Goal: Complete application form

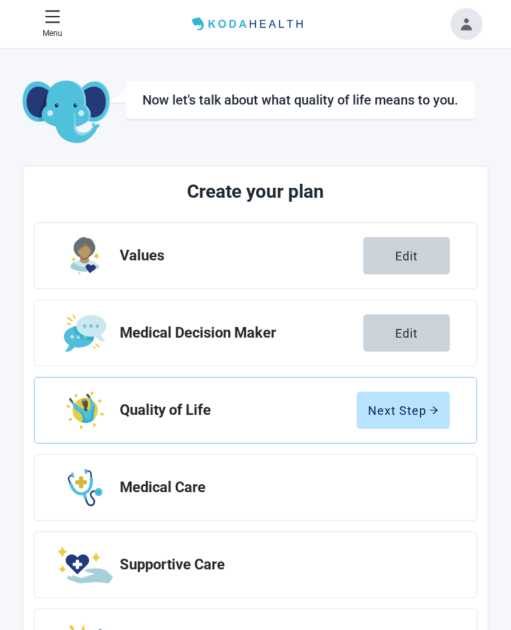
click at [409, 408] on div "Next Step" at bounding box center [403, 410] width 71 height 13
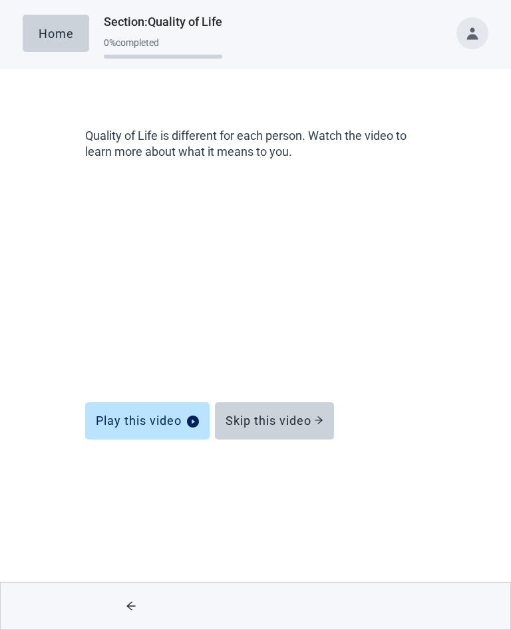
click at [280, 426] on div "Skip this video" at bounding box center [275, 420] width 98 height 13
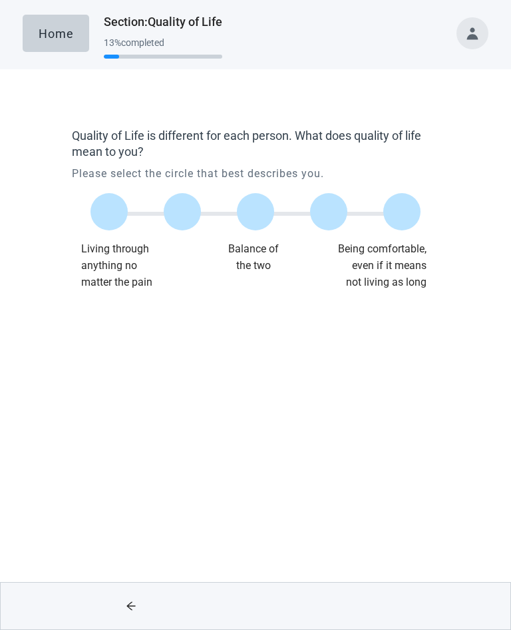
click at [259, 219] on div at bounding box center [255, 211] width 37 height 37
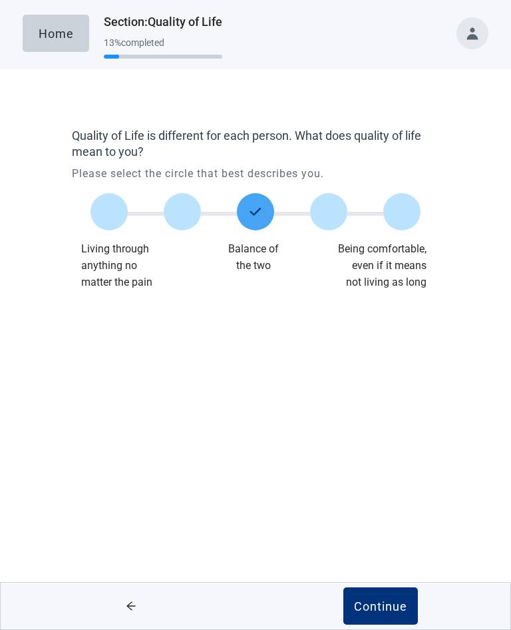
click at [374, 601] on div "Continue" at bounding box center [380, 605] width 53 height 13
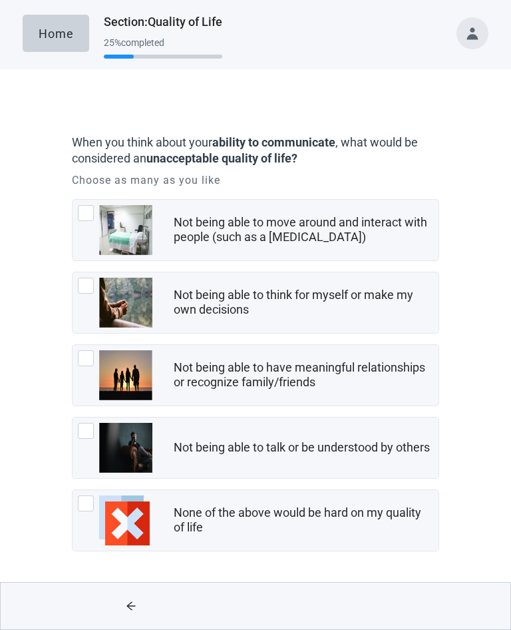
click at [93, 293] on div at bounding box center [115, 303] width 75 height 50
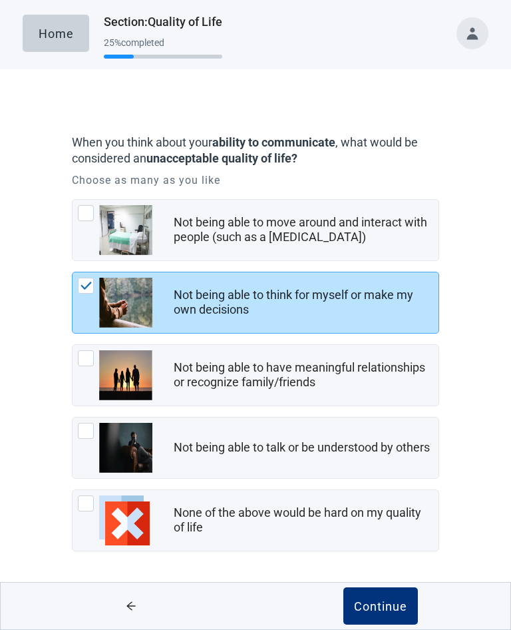
click at [97, 356] on div at bounding box center [115, 375] width 75 height 50
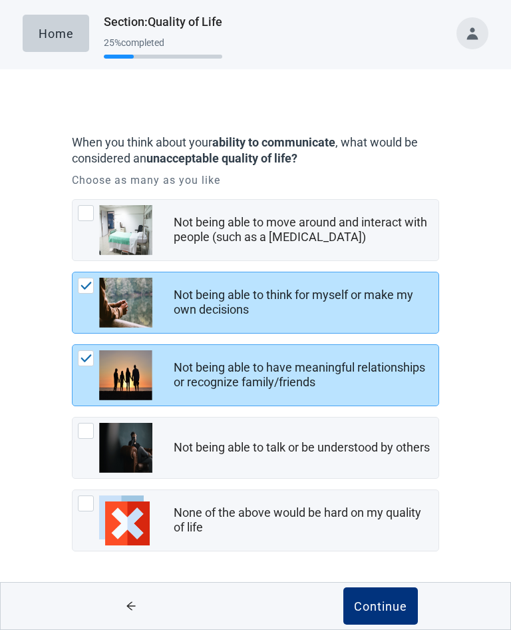
click at [377, 599] on div "Continue" at bounding box center [380, 605] width 53 height 13
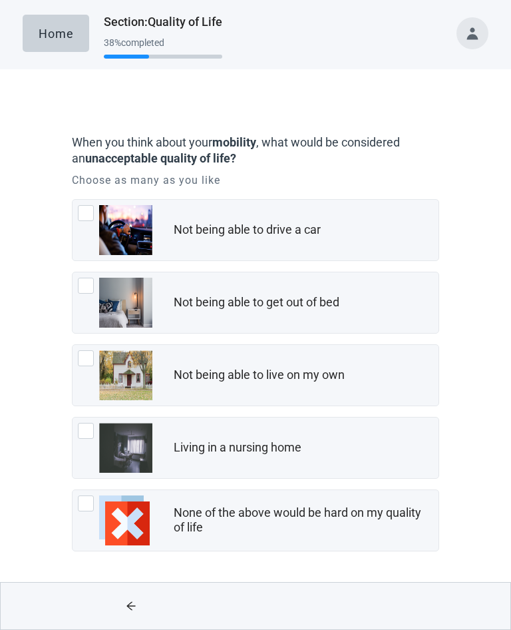
click at [89, 427] on div at bounding box center [86, 431] width 16 height 16
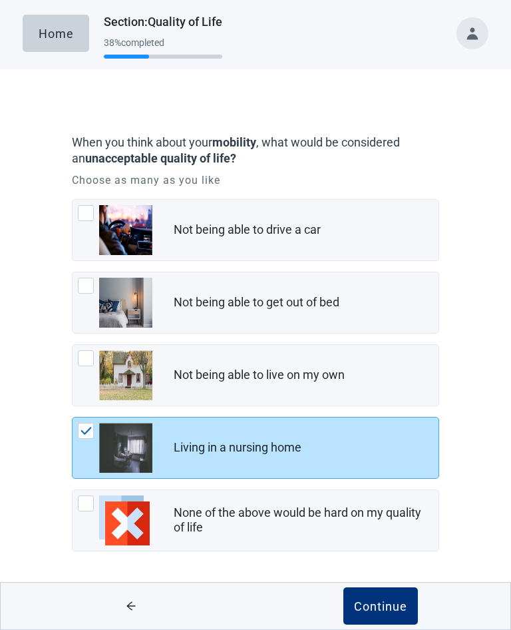
click at [376, 603] on div "Continue" at bounding box center [380, 605] width 53 height 13
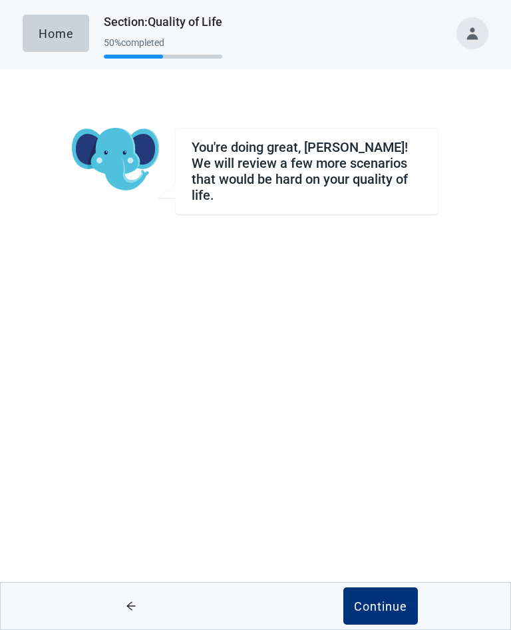
click at [382, 607] on div "Continue" at bounding box center [380, 605] width 53 height 13
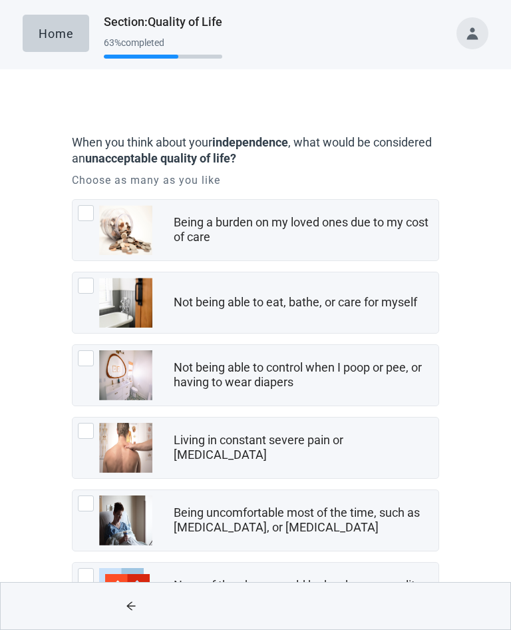
click at [87, 428] on div at bounding box center [86, 431] width 16 height 16
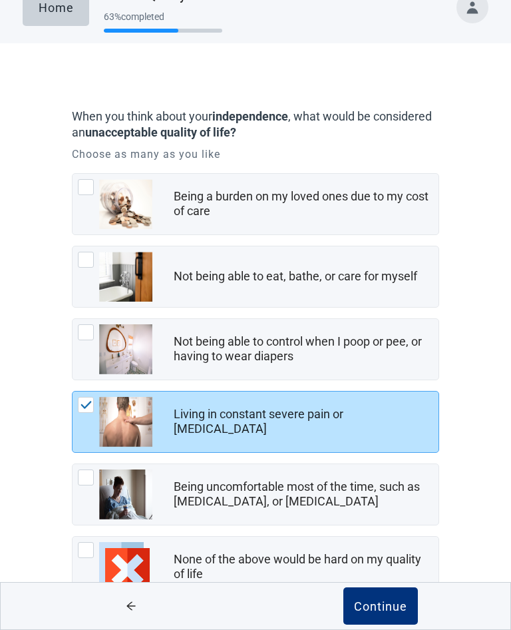
scroll to position [47, 0]
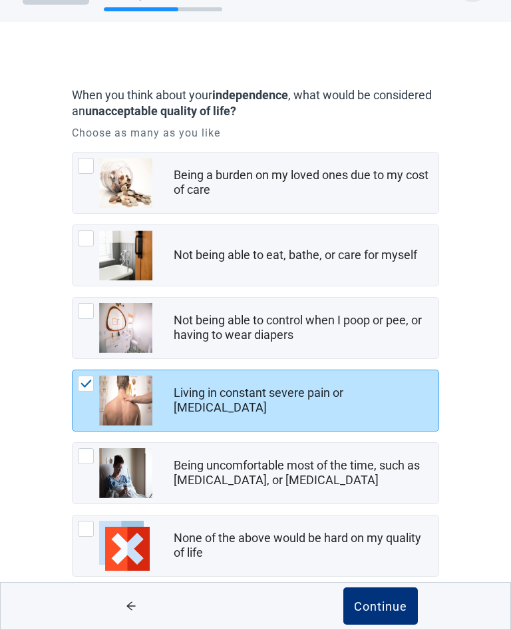
click at [79, 453] on div at bounding box center [86, 456] width 16 height 16
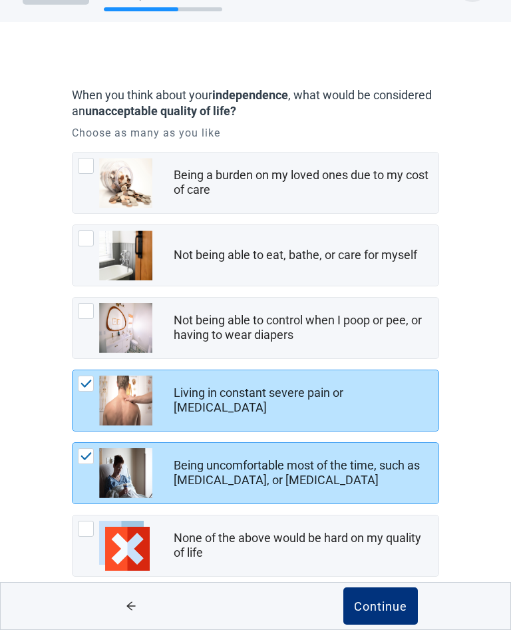
click at [376, 613] on div "Continue" at bounding box center [380, 605] width 53 height 13
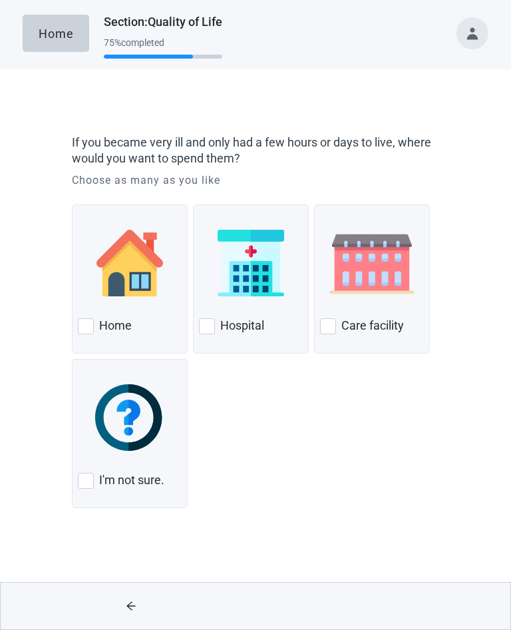
click at [96, 327] on div "Home" at bounding box center [130, 326] width 104 height 21
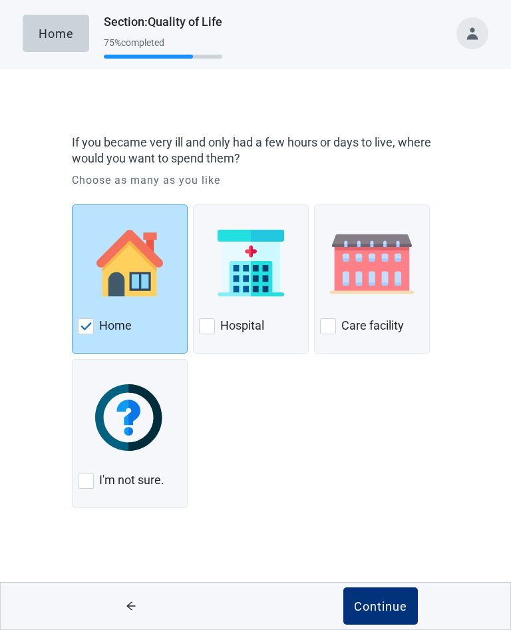
click at [383, 609] on div "Continue" at bounding box center [380, 605] width 53 height 13
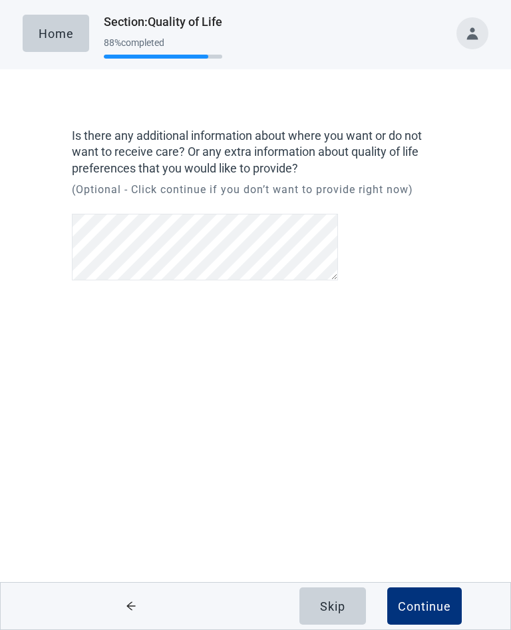
click at [419, 609] on div "Continue" at bounding box center [424, 605] width 53 height 13
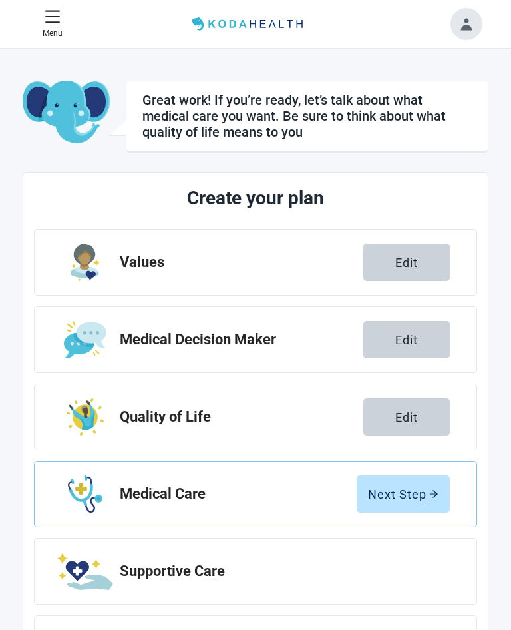
click at [393, 498] on div "Next Step" at bounding box center [403, 493] width 71 height 13
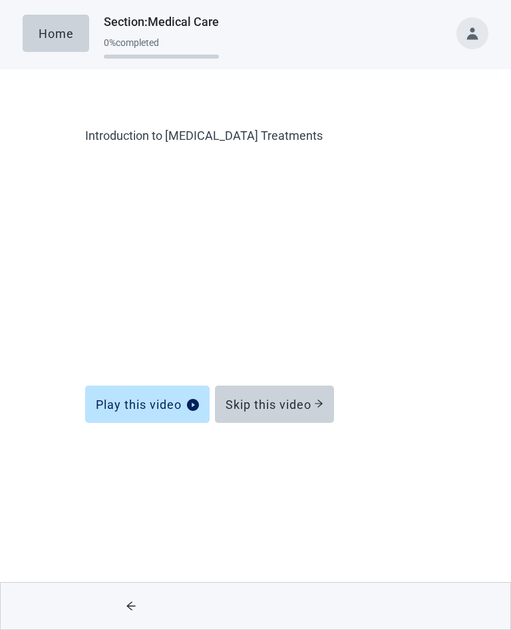
click at [277, 403] on div "Skip this video" at bounding box center [275, 404] width 98 height 13
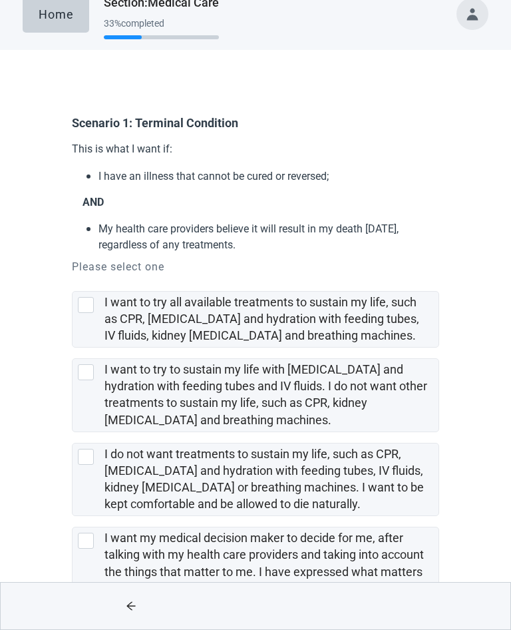
scroll to position [35, 0]
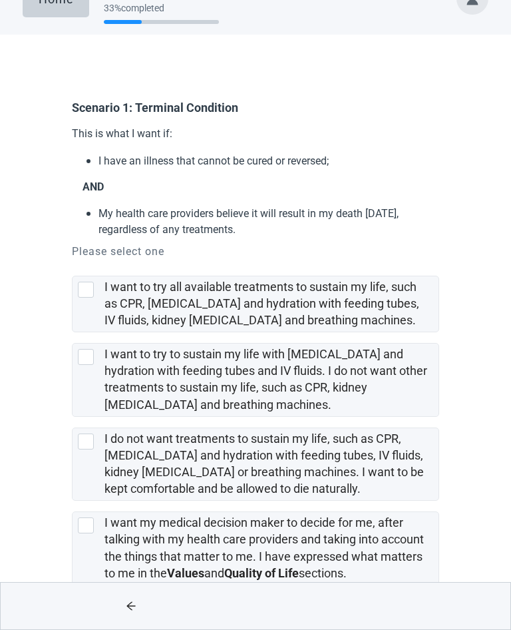
click at [94, 523] on div at bounding box center [86, 525] width 16 height 16
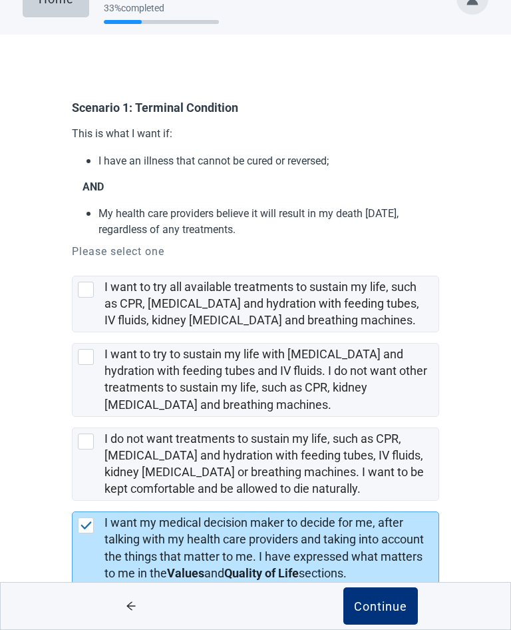
click at [370, 613] on div "Continue" at bounding box center [380, 605] width 53 height 13
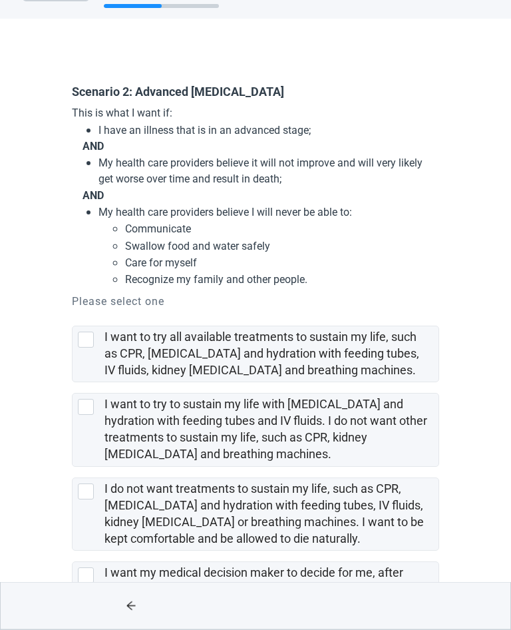
scroll to position [96, 0]
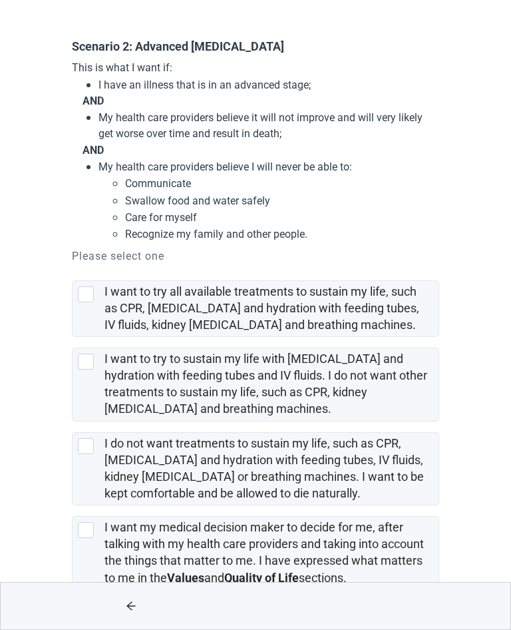
click at [80, 523] on div at bounding box center [86, 530] width 16 height 16
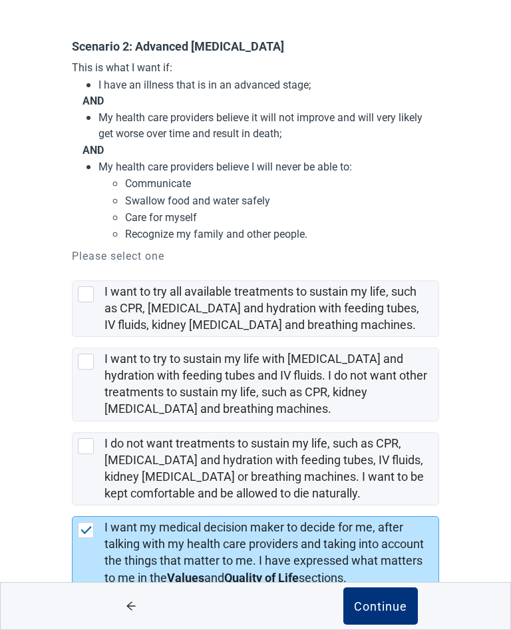
click at [376, 613] on div "Continue" at bounding box center [380, 605] width 53 height 13
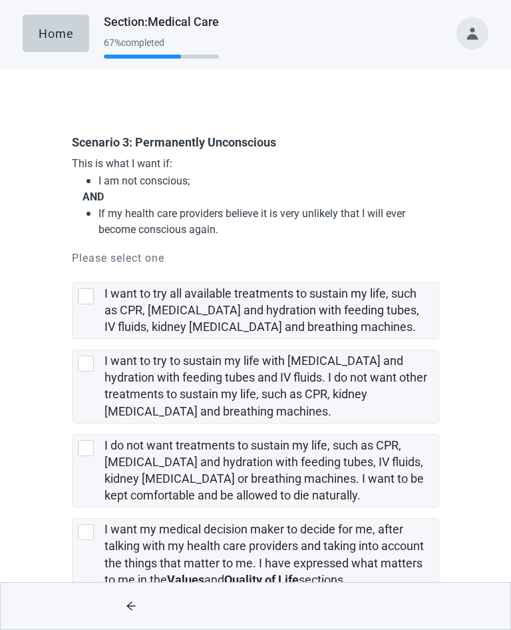
click at [90, 448] on div at bounding box center [86, 448] width 16 height 16
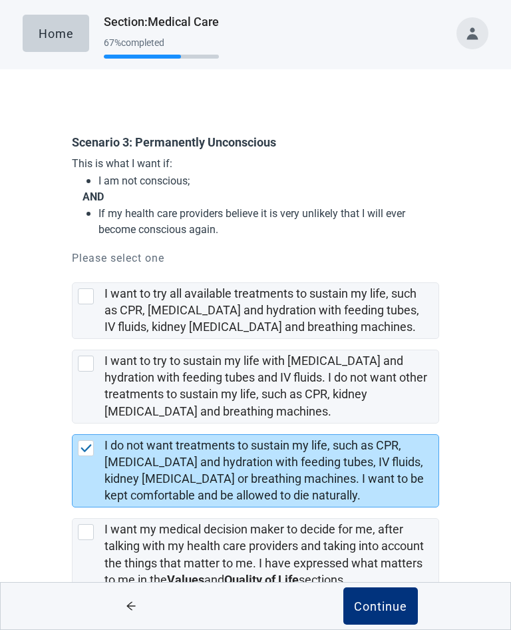
scroll to position [7, 0]
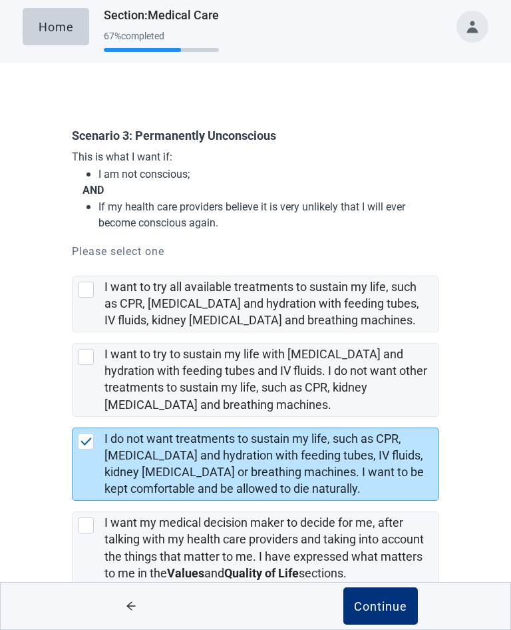
click at [372, 613] on div "Continue" at bounding box center [380, 605] width 53 height 13
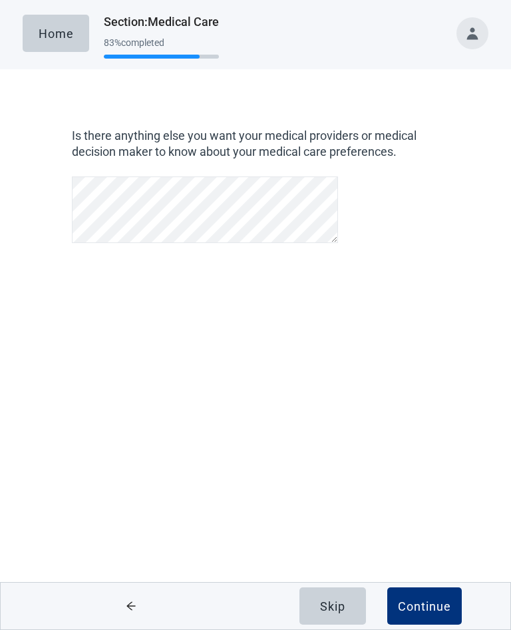
click at [421, 609] on div "Continue" at bounding box center [424, 605] width 53 height 13
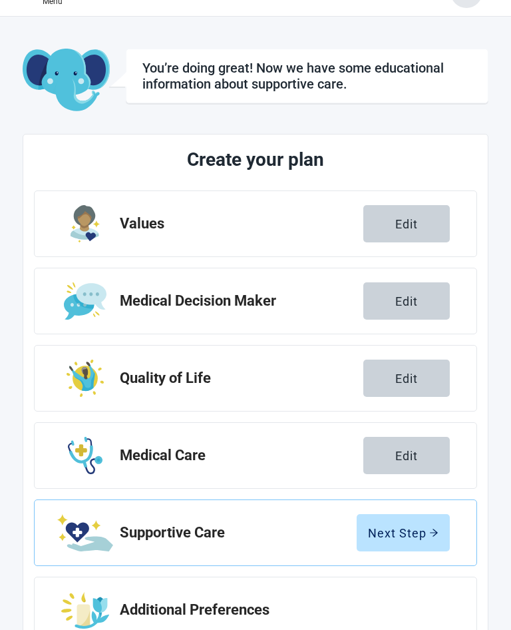
scroll to position [56, 0]
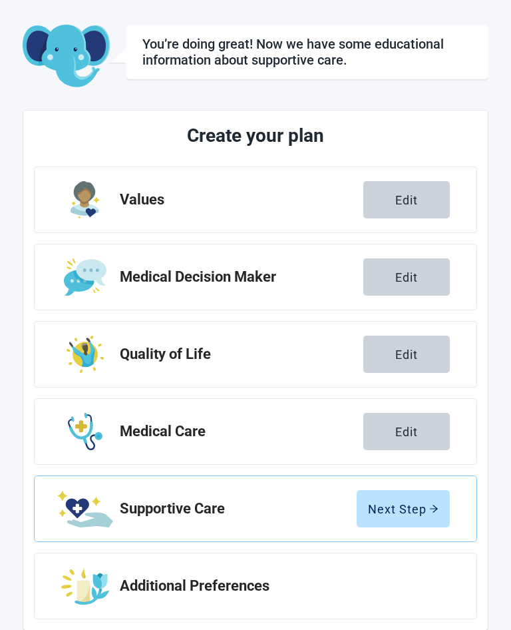
click at [407, 519] on button "Next Step" at bounding box center [403, 508] width 93 height 37
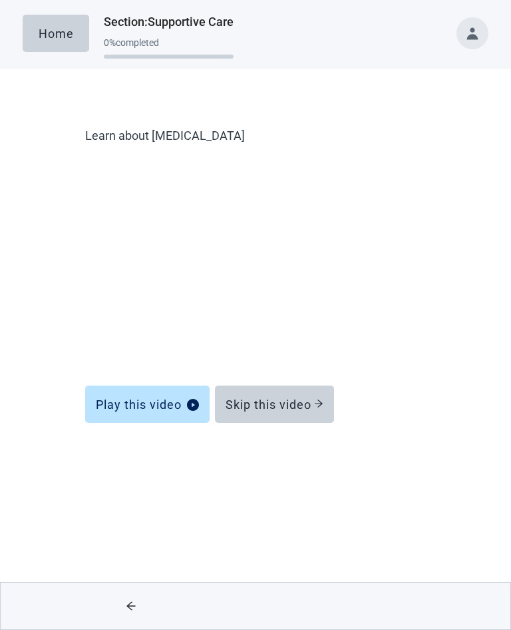
click at [281, 408] on div "Skip this video" at bounding box center [275, 404] width 98 height 13
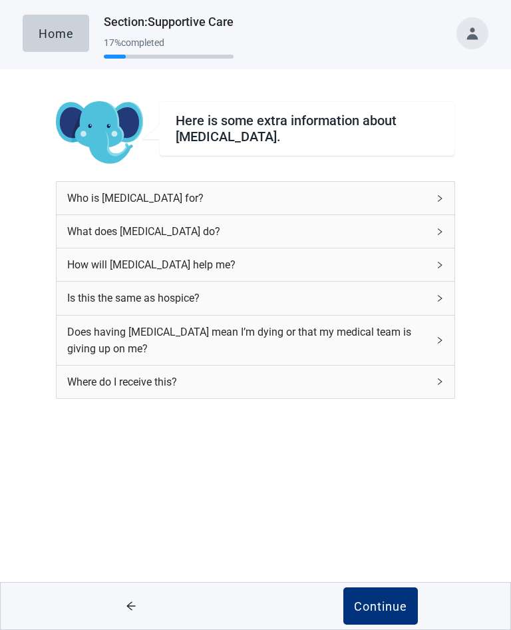
click at [446, 203] on div "Who is [MEDICAL_DATA] for?" at bounding box center [256, 198] width 398 height 33
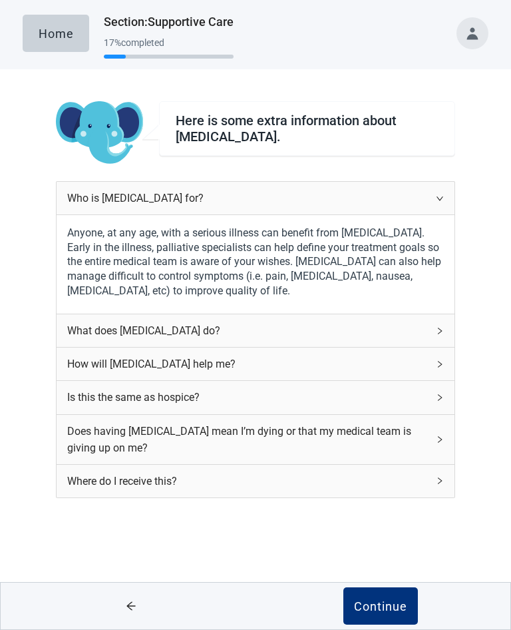
click at [443, 358] on div "How will [MEDICAL_DATA] help me?" at bounding box center [256, 364] width 398 height 33
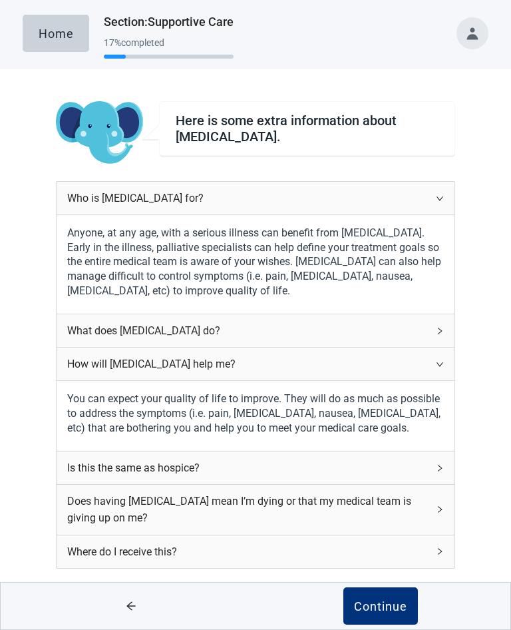
click at [427, 459] on div "Is this the same as hospice?" at bounding box center [247, 467] width 361 height 17
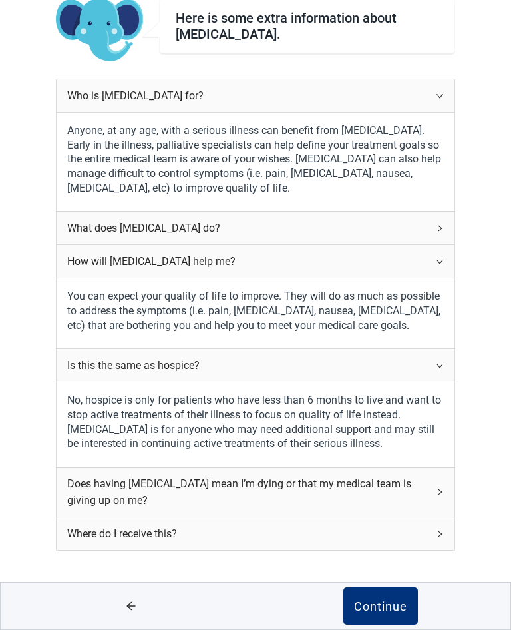
scroll to position [105, 0]
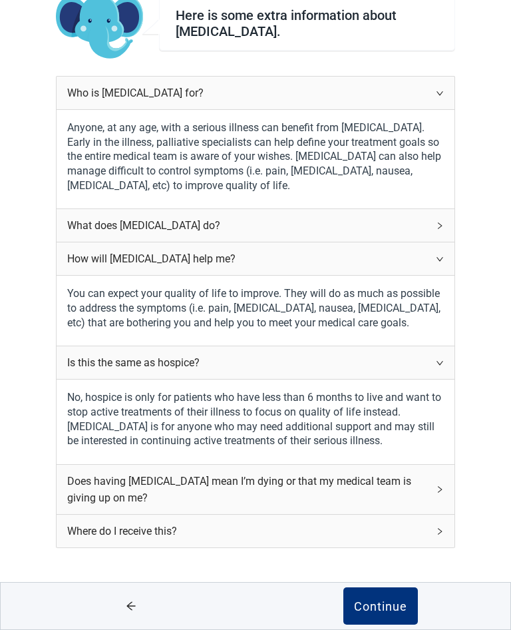
click at [435, 480] on div "Does having [MEDICAL_DATA] mean I’m dying or that my medical team is giving up …" at bounding box center [256, 489] width 398 height 49
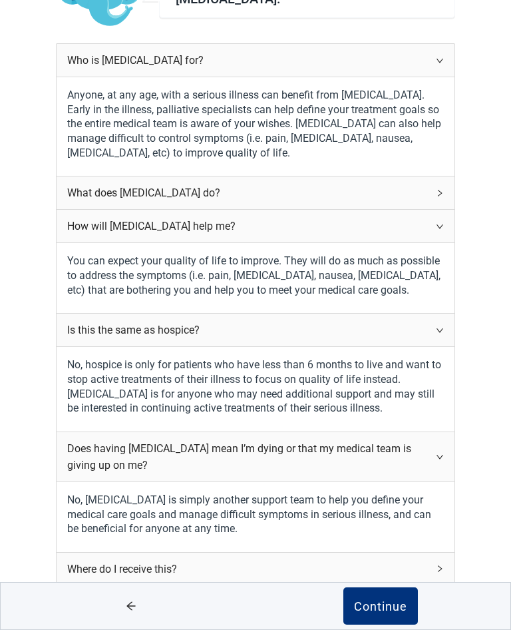
scroll to position [174, 0]
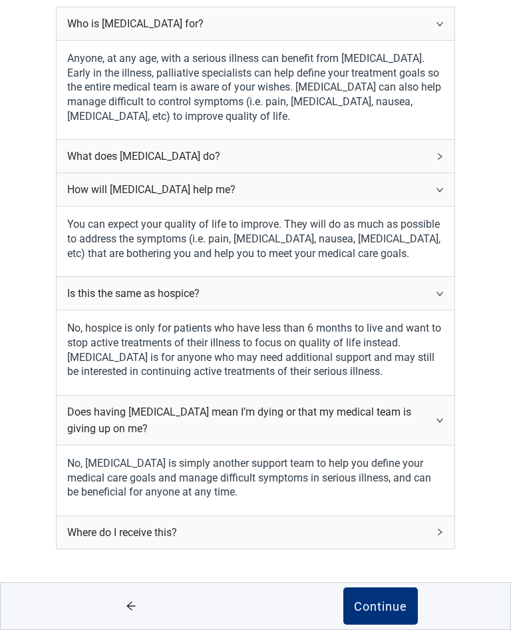
click at [438, 528] on icon "right" at bounding box center [440, 532] width 8 height 8
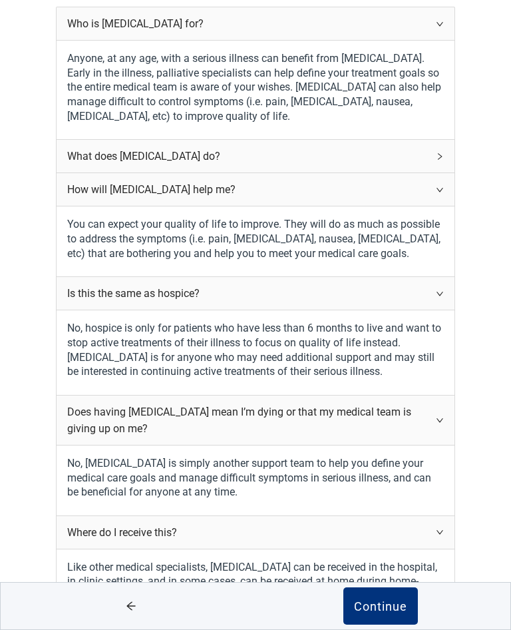
click at [384, 613] on div "Continue" at bounding box center [380, 605] width 53 height 13
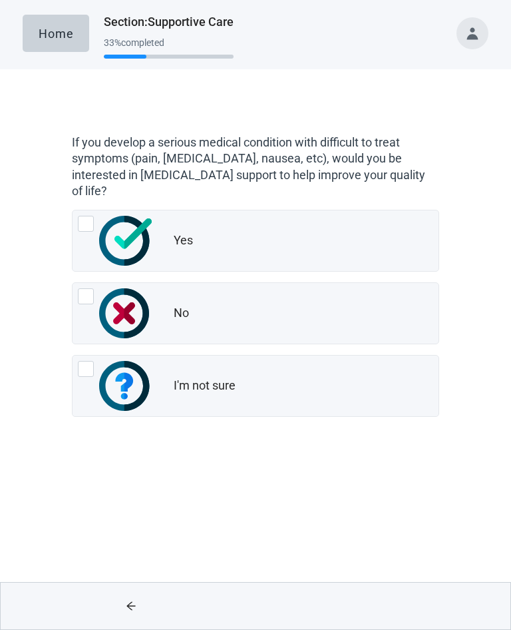
click at [89, 218] on div at bounding box center [86, 224] width 16 height 16
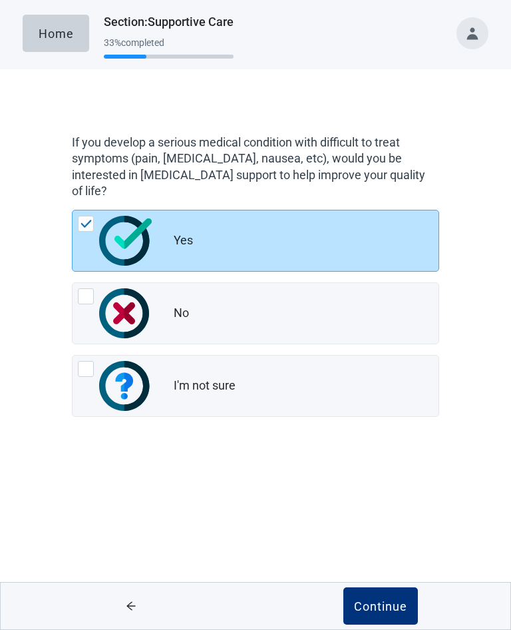
click at [370, 600] on div "Continue" at bounding box center [380, 605] width 53 height 13
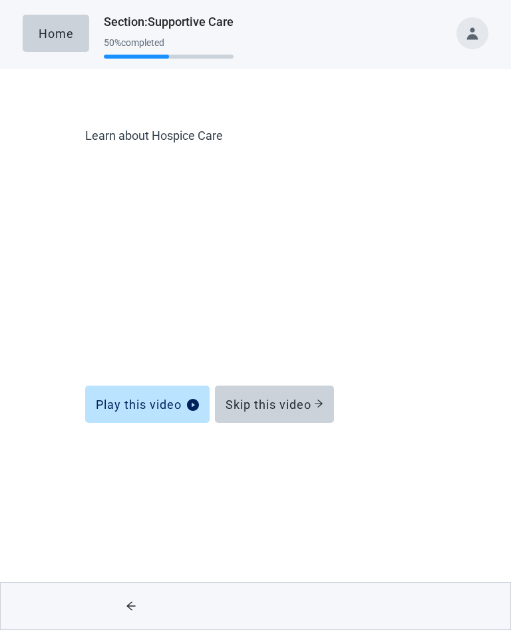
click at [268, 409] on div "Skip this video" at bounding box center [275, 404] width 98 height 13
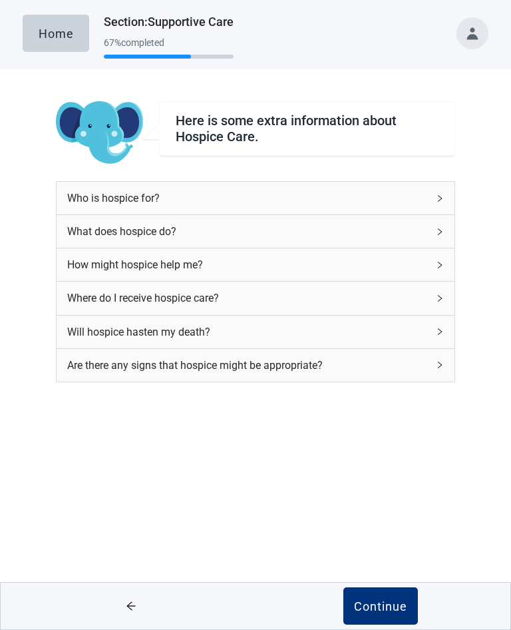
click at [385, 605] on div "Continue" at bounding box center [380, 605] width 53 height 13
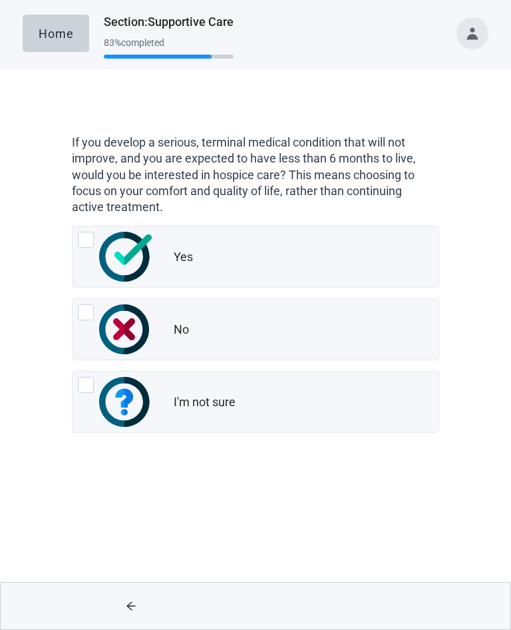
click at [87, 246] on div at bounding box center [86, 240] width 16 height 16
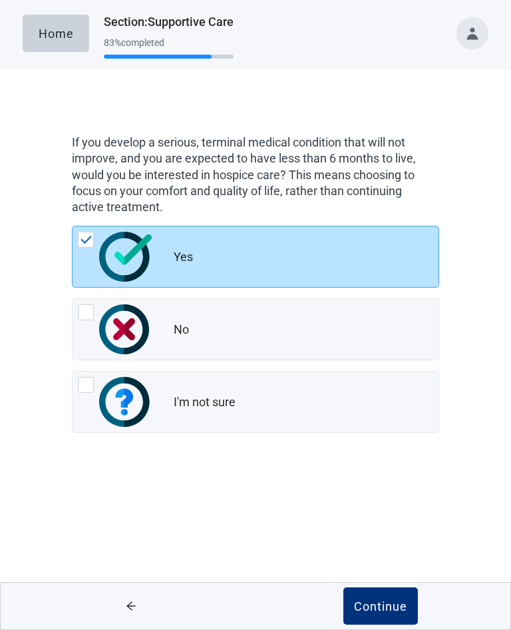
click at [367, 603] on div "Continue" at bounding box center [380, 605] width 53 height 13
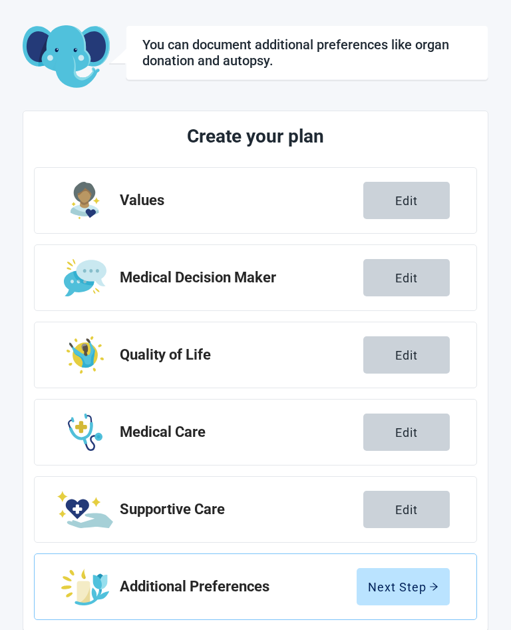
scroll to position [56, 0]
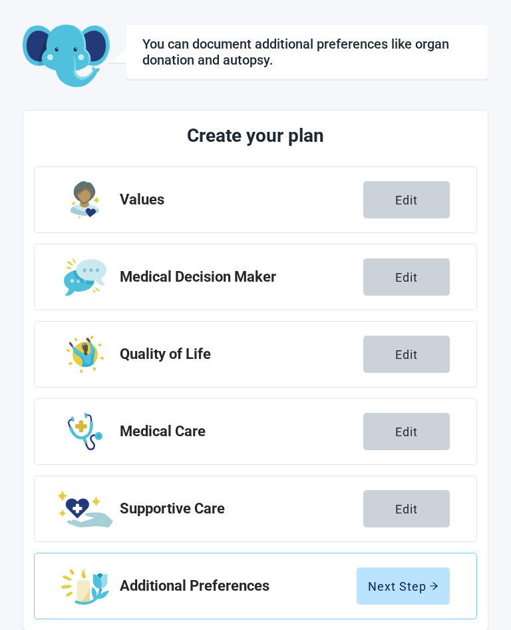
click at [399, 591] on div "Next Step" at bounding box center [403, 585] width 71 height 13
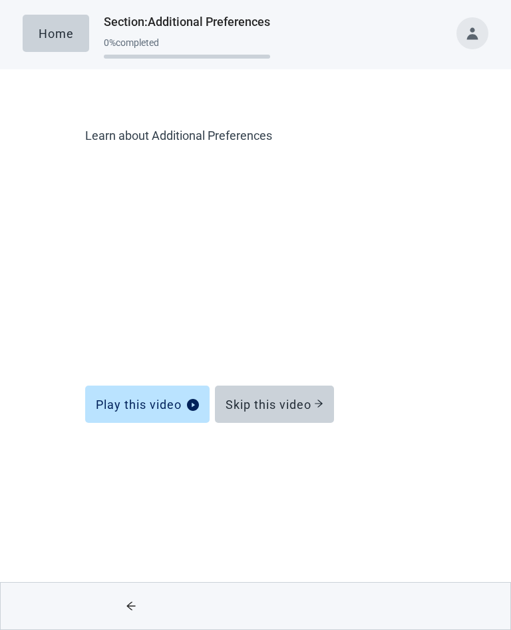
click at [274, 412] on button "Skip this video" at bounding box center [274, 404] width 119 height 37
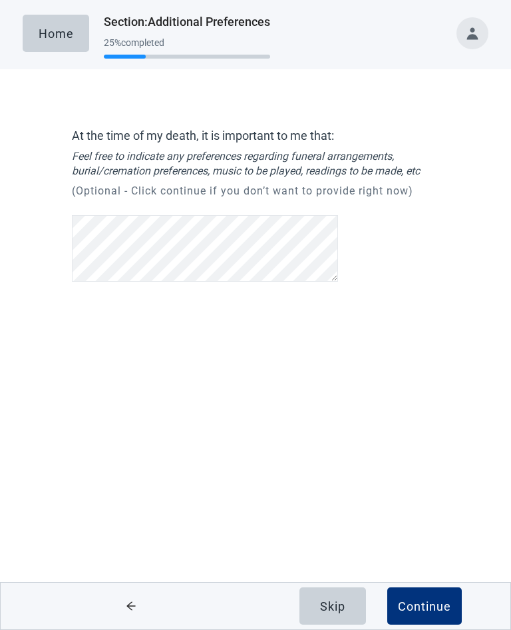
click at [417, 605] on div "Continue" at bounding box center [424, 605] width 53 height 13
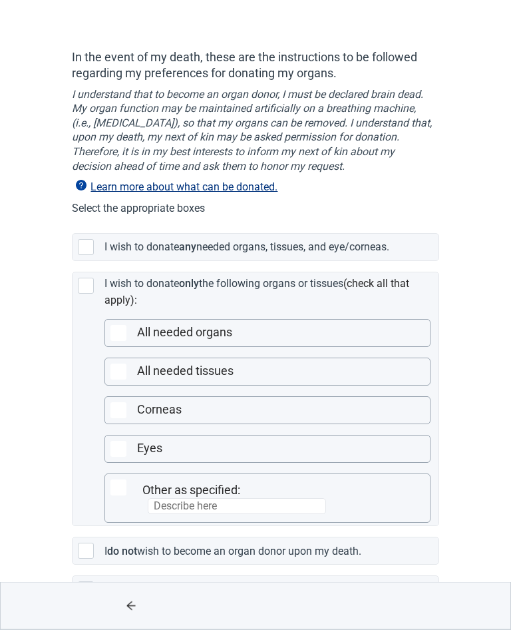
scroll to position [108, 0]
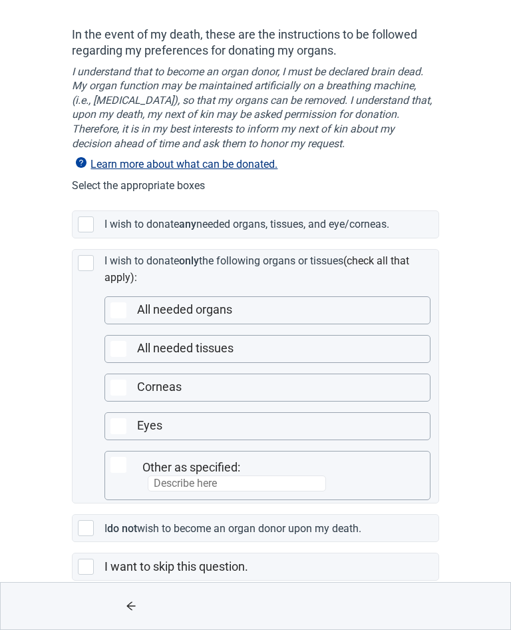
click at [85, 570] on div at bounding box center [86, 567] width 16 height 16
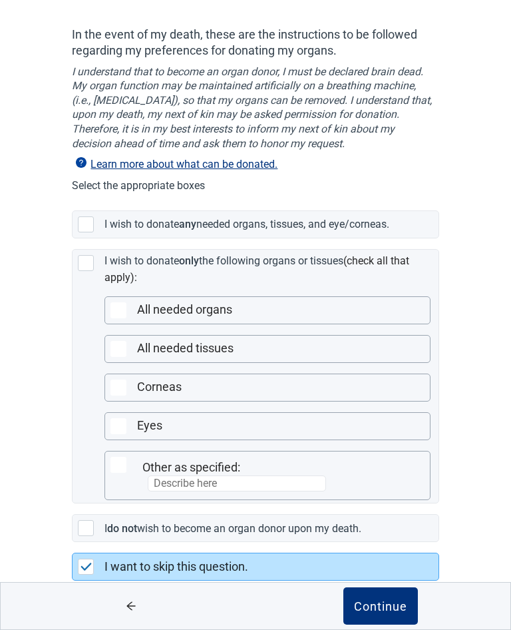
click at [380, 613] on div "Continue" at bounding box center [380, 605] width 53 height 13
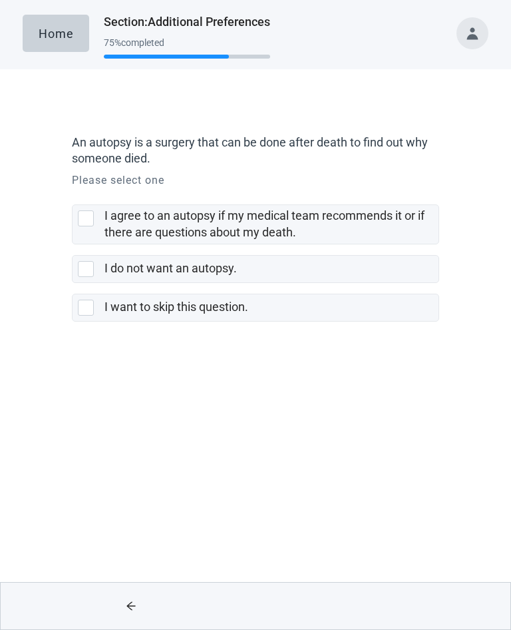
click at [86, 266] on div at bounding box center [86, 269] width 16 height 16
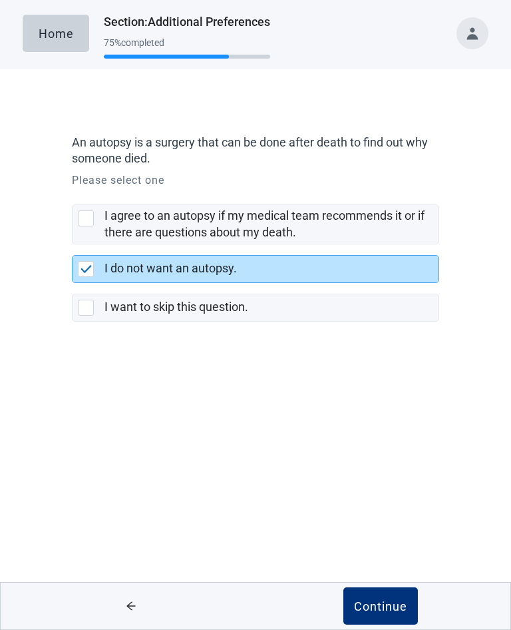
click at [383, 602] on div "Continue" at bounding box center [380, 605] width 53 height 13
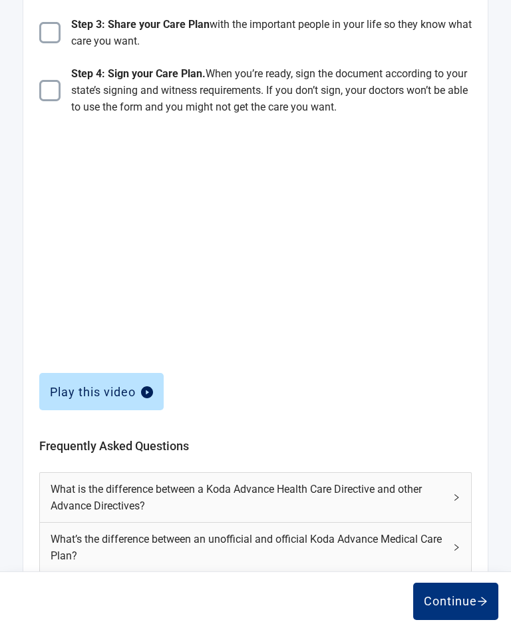
scroll to position [295, 0]
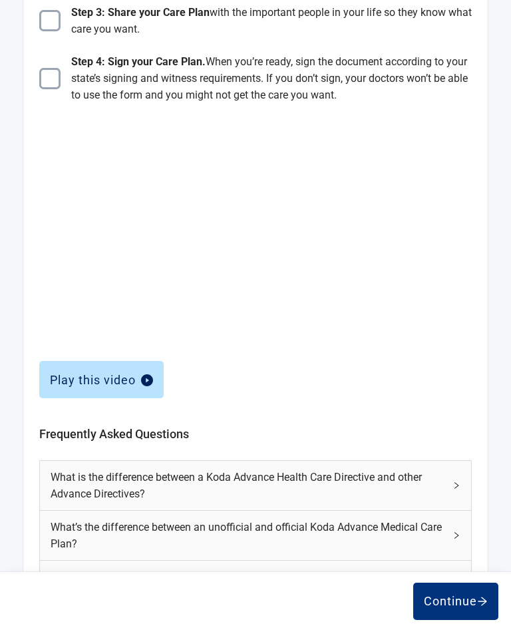
click at [457, 487] on icon "right" at bounding box center [457, 485] width 8 height 8
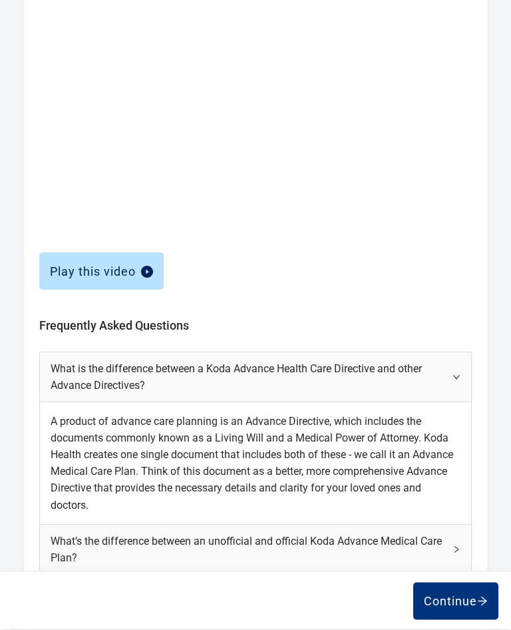
scroll to position [417, 0]
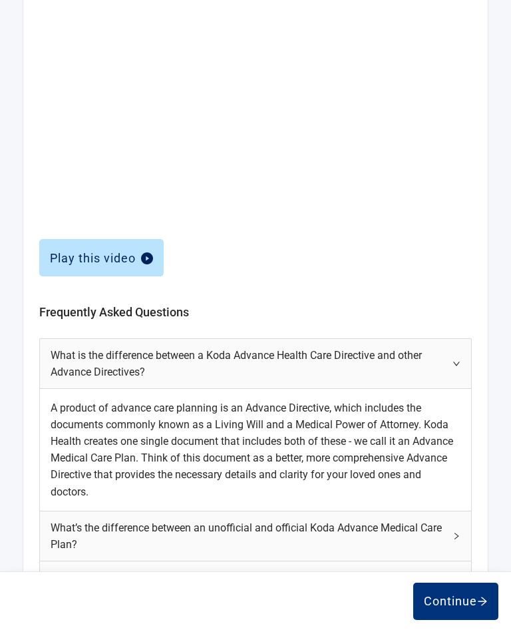
click at [455, 545] on div "What’s the difference between an unofficial and official Koda Advance Medical C…" at bounding box center [256, 535] width 432 height 49
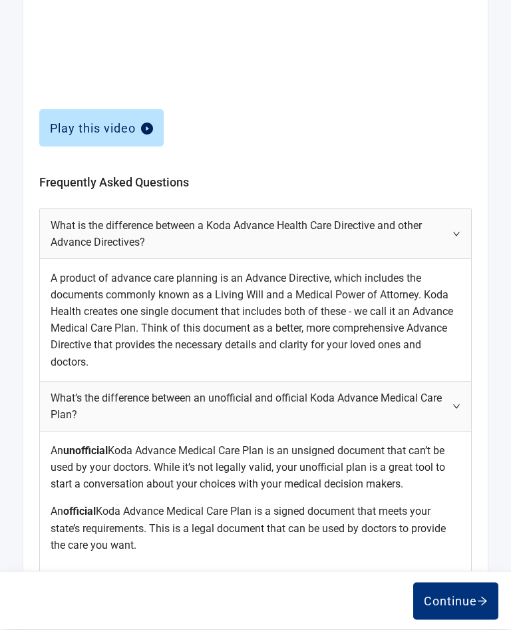
scroll to position [560, 0]
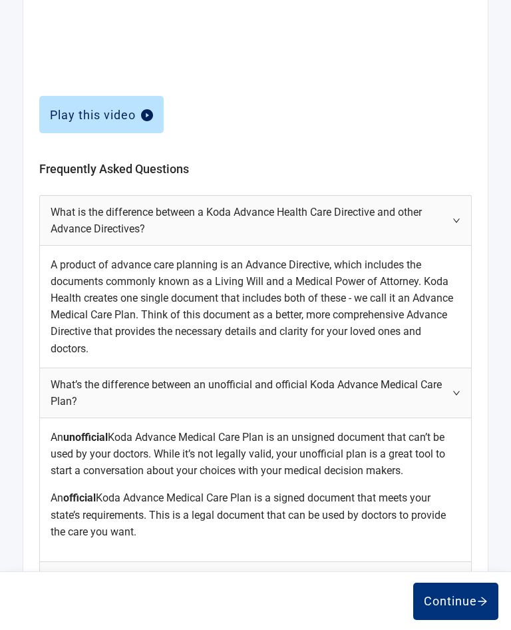
click at [452, 578] on div "Where do I find my state’s signing requirements?" at bounding box center [256, 578] width 432 height 33
click at [451, 574] on div "Where do I find my state’s signing requirements?" at bounding box center [256, 578] width 432 height 33
click at [458, 582] on div "Where do I find my state’s signing requirements?" at bounding box center [256, 578] width 432 height 33
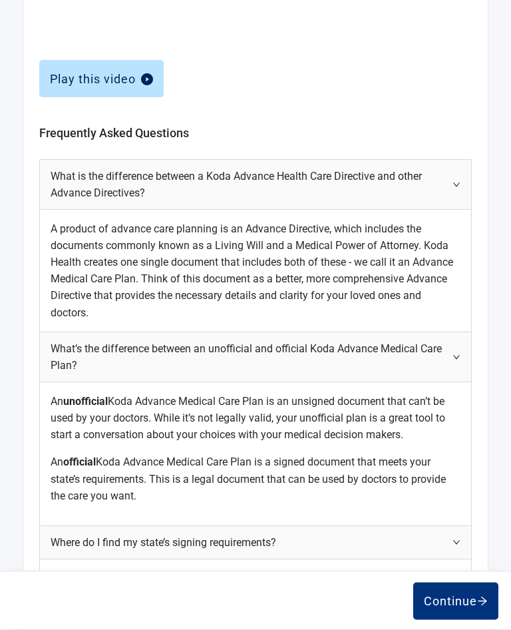
scroll to position [632, 0]
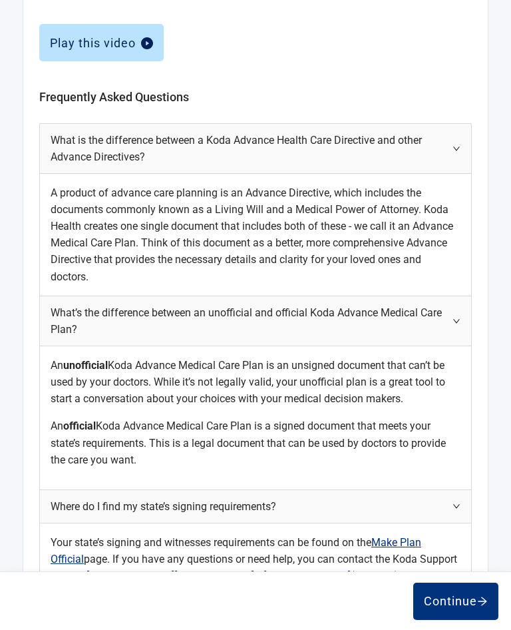
click at [455, 608] on div "Continue" at bounding box center [456, 601] width 64 height 13
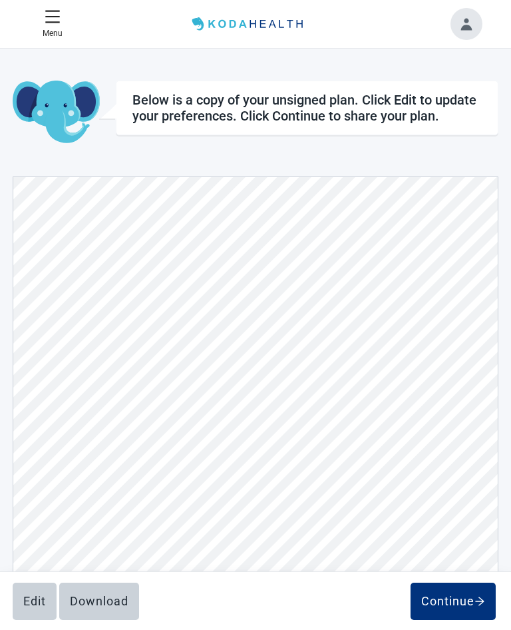
scroll to position [3426, 0]
click at [101, 605] on div "Download" at bounding box center [99, 601] width 59 height 13
click at [34, 601] on div "Edit" at bounding box center [34, 601] width 23 height 13
